Goal: Task Accomplishment & Management: Manage account settings

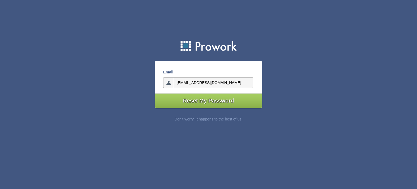
type input"] "[EMAIL_ADDRESS][DOMAIN_NAME]"
click at [220, 103] on input"] "Reset My Password" at bounding box center [208, 100] width 107 height 14
click at [210, 79] on input"] "email" at bounding box center [214, 82] width 80 height 11
type input"] "[EMAIL_ADDRESS][DOMAIN_NAME]"
click at [211, 99] on input"] "Reset My Password" at bounding box center [208, 100] width 107 height 14
